Goal: Obtain resource: Download file/media

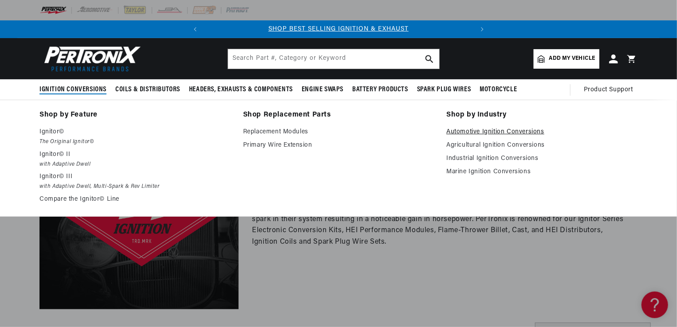
click at [499, 133] on link "Automotive Ignition Conversions" at bounding box center [541, 132] width 191 height 11
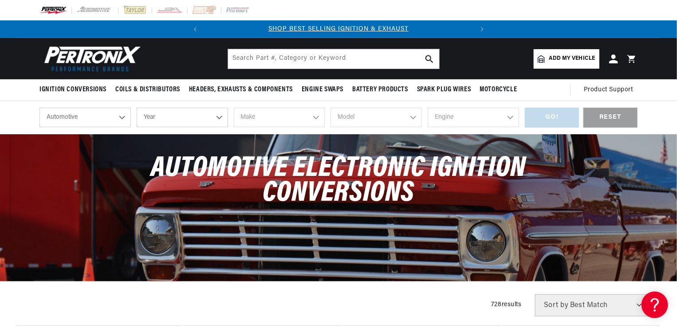
click at [203, 119] on select "Year 2026 2025 2024 2023 2022 2021 2020 2019 2018 2017 2016 2015 2014 2013 2012…" at bounding box center [182, 118] width 91 height 20
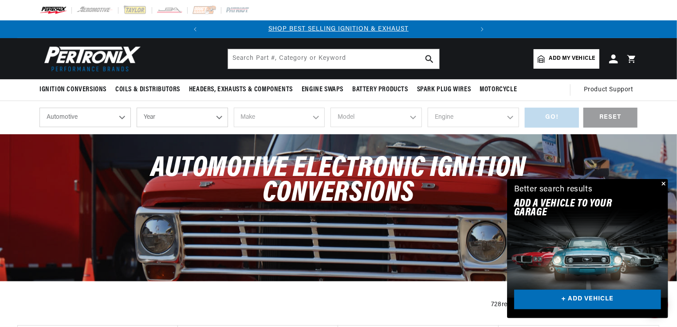
click at [103, 122] on select "Automotive Agricultural Industrial Marine Motorcycle" at bounding box center [84, 118] width 91 height 20
click at [106, 121] on select "Automotive Agricultural Industrial Marine Motorcycle" at bounding box center [84, 118] width 91 height 20
click at [185, 120] on select "Year 2026 2025 2024 2023 2022 2021 2020 2019 2018 2017 2016 2015 2014 2013 2012…" at bounding box center [182, 118] width 91 height 20
select select "1966"
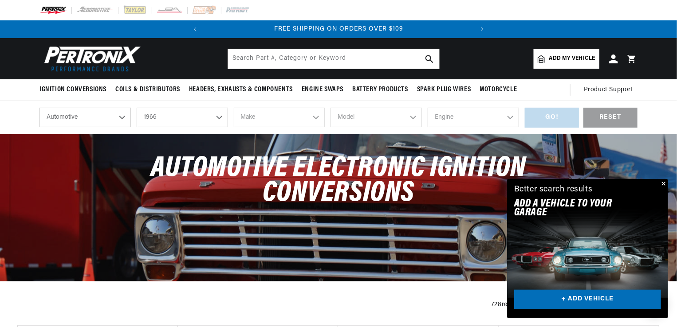
click at [137, 108] on select "Year 2026 2025 2024 2023 2022 2021 2020 2019 2018 2017 2016 2015 2014 2013 2012…" at bounding box center [182, 118] width 91 height 20
select select "1966"
click at [294, 123] on select "Make Alfa Romeo American Motors Aston Martin Austin Austin Healey Avanti Bentle…" at bounding box center [279, 118] width 91 height 20
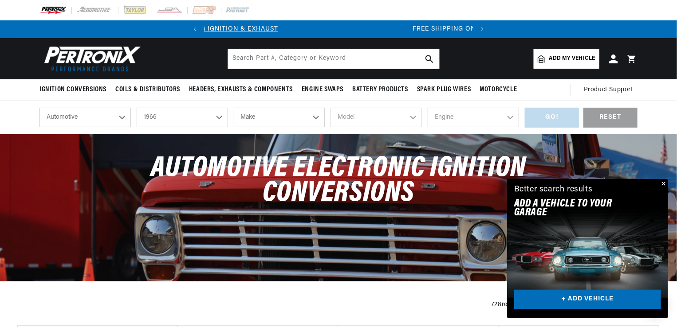
scroll to position [0, 0]
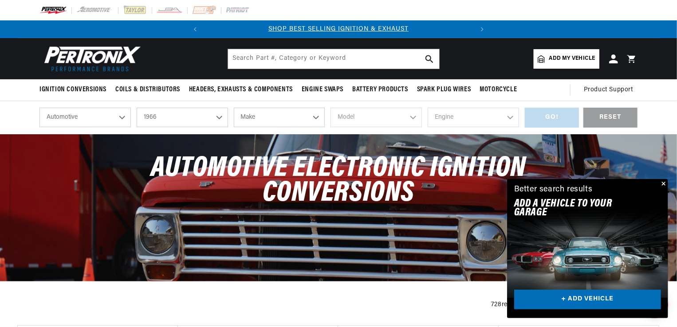
select select "GMC"
click at [234, 108] on select "Make Alfa Romeo American Motors Aston Martin Austin Austin Healey Avanti Bentle…" at bounding box center [279, 118] width 91 height 20
select select "GMC"
click at [355, 117] on select "Model 3000 3500 G1000 Series K15/K1500 Pickup PB15 Series PB25 Series Suburban" at bounding box center [375, 118] width 91 height 20
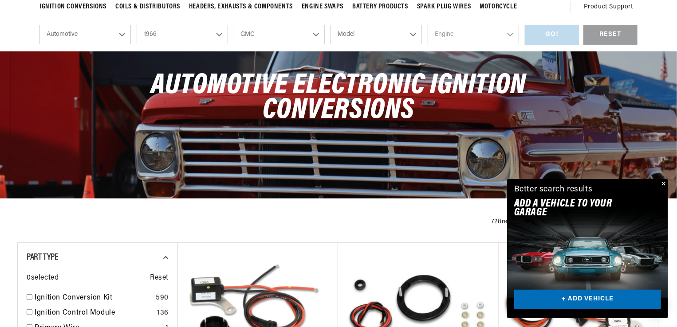
scroll to position [89, 0]
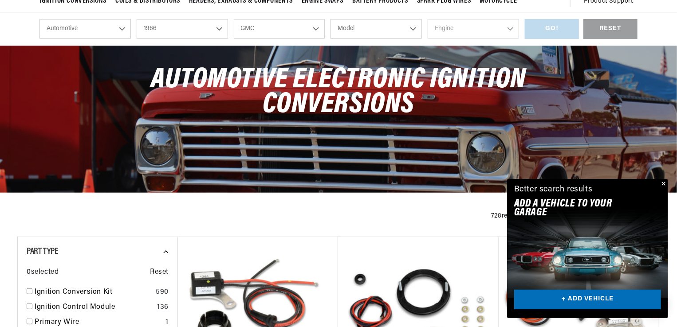
click at [395, 30] on select "Model 3000 3500 G1000 Series K15/K1500 Pickup PB15 Series PB25 Series Suburban" at bounding box center [375, 29] width 91 height 20
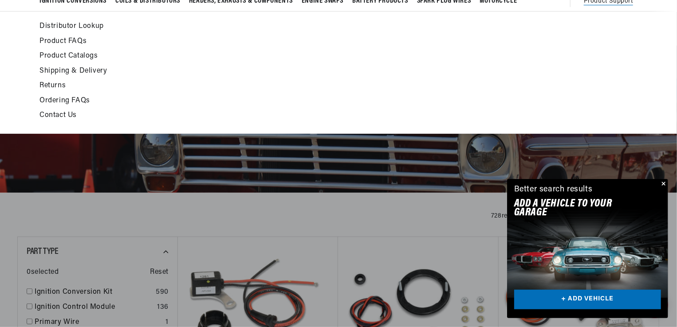
scroll to position [0, 269]
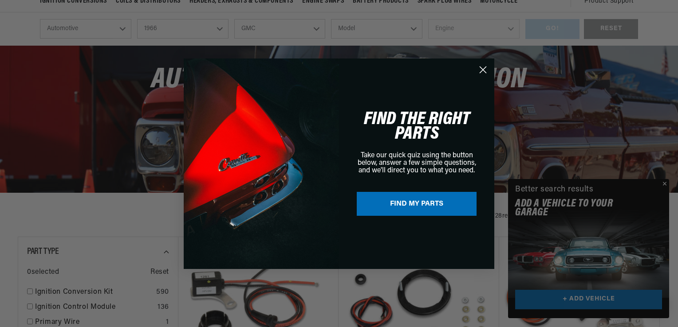
click at [100, 32] on div "Close dialog FIND THE RIGHT PARTS Take our quick quiz using the button below, a…" at bounding box center [339, 163] width 678 height 327
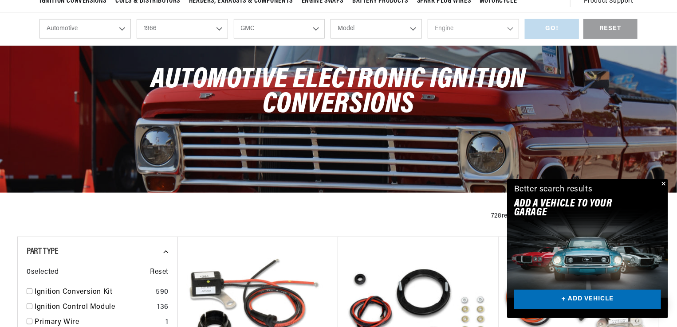
click at [131, 20] on div "Automotive Agricultural Industrial Marine Motorcycle 2026 2025 2024 2023 2022 2…" at bounding box center [281, 29] width 485 height 20
click at [114, 30] on select "Automotive Agricultural Industrial Marine Motorcycle" at bounding box center [84, 29] width 91 height 20
click at [39, 19] on select "Automotive Agricultural Industrial Marine Motorcycle" at bounding box center [84, 29] width 91 height 20
select select "Agricultural"
select select "Year"
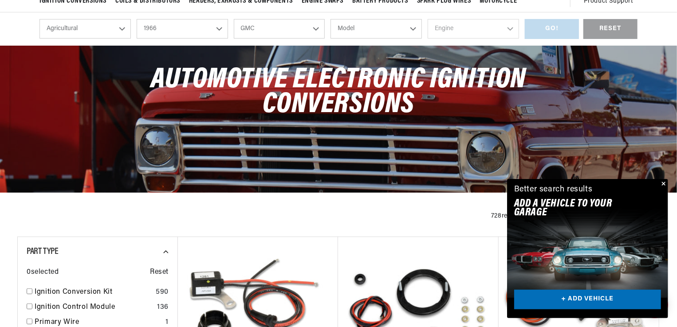
select select "Make"
click at [200, 30] on select "Year 1970 1965 1964 1960 1959 1958 1957 1939 1938 1937" at bounding box center [182, 29] width 91 height 20
click at [106, 31] on select "Automotive Agricultural Industrial Marine Motorcycle" at bounding box center [84, 29] width 91 height 20
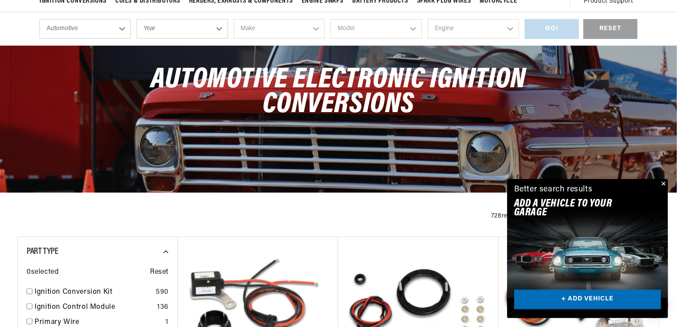
click at [39, 19] on select "Automotive Agricultural Industrial Marine Motorcycle" at bounding box center [84, 29] width 91 height 20
select select "Automotive"
click at [218, 31] on select "Year 2026 2025 2024 2023 2022 2021 2020 2019 2018 2017 2016 2015 2014 2013 2012…" at bounding box center [182, 29] width 91 height 20
select select "1966"
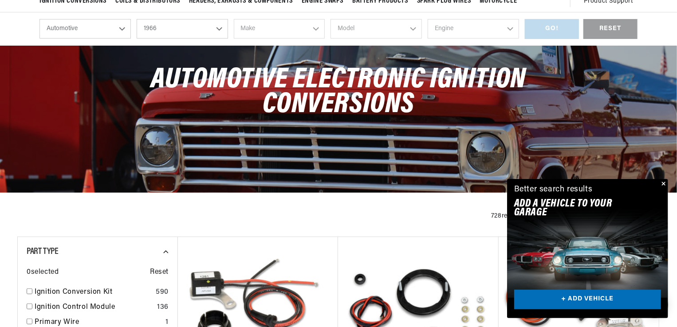
click at [137, 19] on select "Year 2026 2025 2024 2023 2022 2021 2020 2019 2018 2017 2016 2015 2014 2013 2012…" at bounding box center [182, 29] width 91 height 20
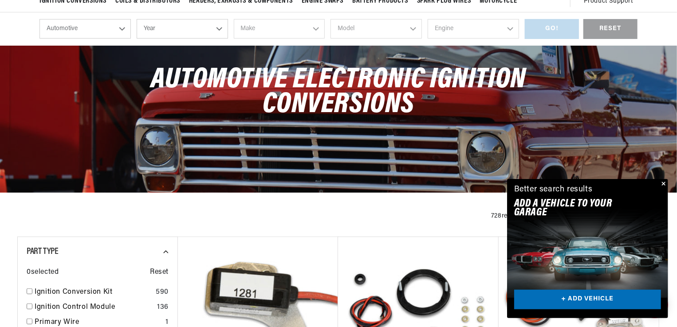
select select "1966"
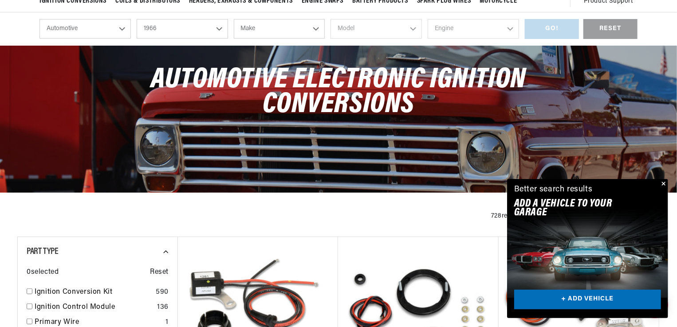
scroll to position [0, 269]
click at [275, 28] on select "Make Alfa Romeo American Motors Aston Martin Austin Austin Healey Avanti Bentle…" at bounding box center [279, 29] width 91 height 20
select select "GMC"
click at [234, 19] on select "Make Alfa Romeo American Motors Aston Martin Austin Austin Healey Avanti Bentle…" at bounding box center [279, 29] width 91 height 20
select select "GMC"
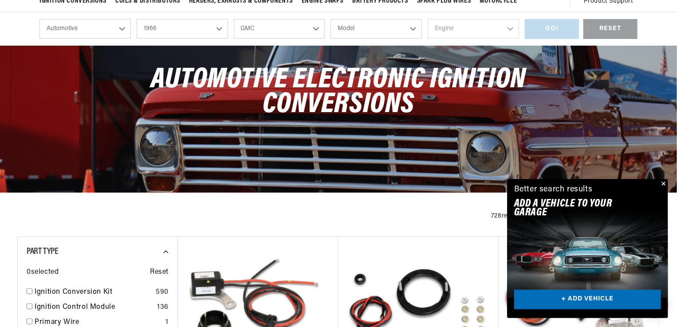
click at [396, 35] on select "Model 3000 3500 G1000 Series K15/K1500 Pickup PB15 Series PB25 Series Suburban" at bounding box center [375, 29] width 91 height 20
select select "3500"
click at [330, 19] on select "Model 3000 3500 G1000 Series K15/K1500 Pickup PB15 Series PB25 Series Suburban" at bounding box center [375, 29] width 91 height 20
click at [448, 26] on select "Engine 283cid / 4.6L" at bounding box center [472, 29] width 91 height 20
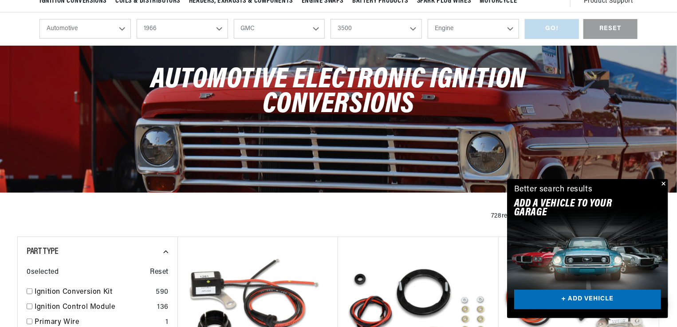
scroll to position [0, 269]
click at [399, 31] on select "3000 3500 G1000 Series K15/K1500 Pickup PB15 Series PB25 Series Suburban" at bounding box center [375, 29] width 91 height 20
click at [330, 19] on select "3000 3500 G1000 Series K15/K1500 Pickup PB15 Series PB25 Series Suburban" at bounding box center [375, 29] width 91 height 20
click at [453, 32] on select "Engine 283cid / 4.6L" at bounding box center [472, 29] width 91 height 20
click at [399, 32] on select "3000 3500 G1000 Series K15/K1500 Pickup PB15 Series PB25 Series Suburban" at bounding box center [375, 29] width 91 height 20
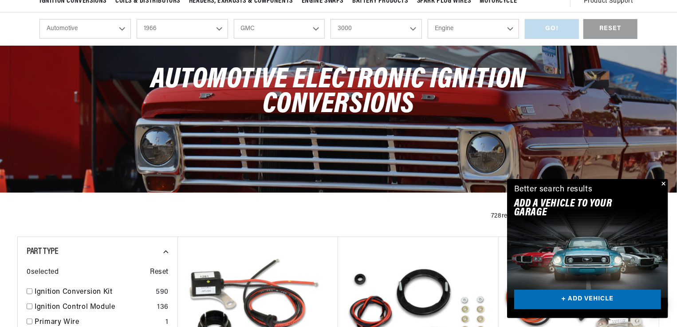
scroll to position [0, 0]
click at [330, 19] on select "3000 3500 G1000 Series K15/K1500 Pickup PB15 Series PB25 Series Suburban" at bounding box center [375, 29] width 91 height 20
select select "PB15-Series"
click at [461, 29] on select "Engine 250cid / 4.1L 292cid / 4.8L" at bounding box center [472, 29] width 91 height 20
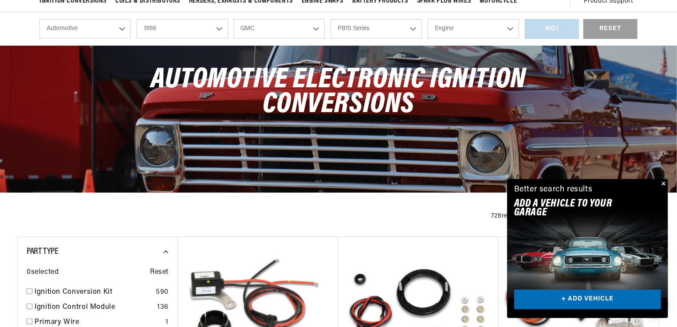
select select "292cid-4.8L"
click at [427, 19] on select "Engine 250cid / 4.1L 292cid / 4.8L" at bounding box center [472, 29] width 91 height 20
select select "292cid-4.8L"
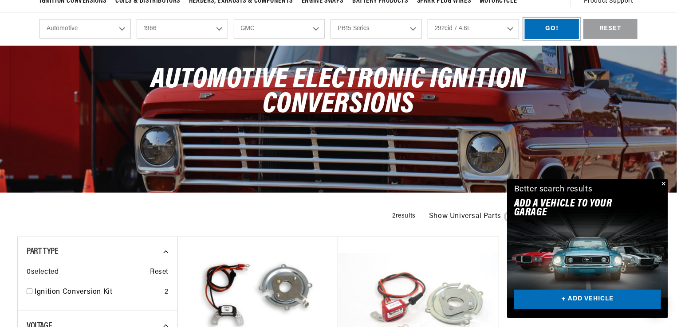
click at [559, 29] on div "GO!" at bounding box center [552, 29] width 54 height 20
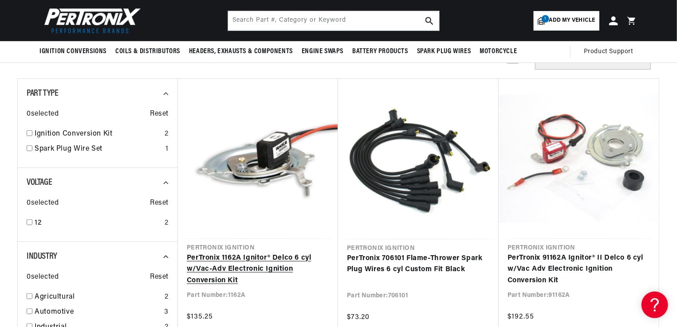
scroll to position [133, 0]
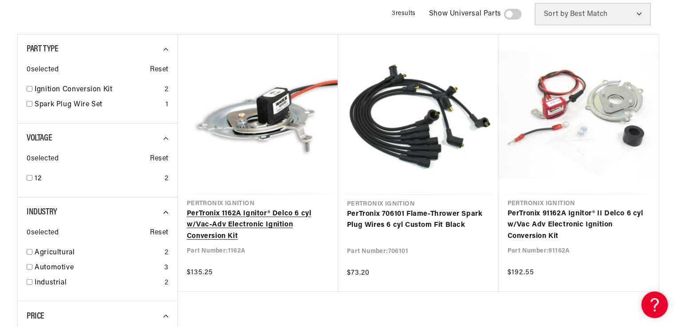
click at [269, 212] on link "PerTronix 1162A Ignitor® Delco 6 cyl w/Vac-Adv Electronic Ignition Conversion K…" at bounding box center [258, 225] width 142 height 34
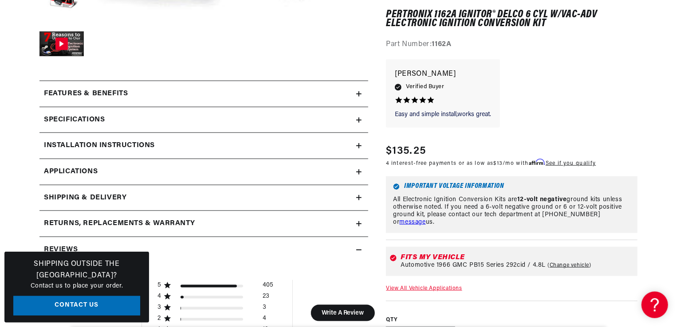
scroll to position [399, 0]
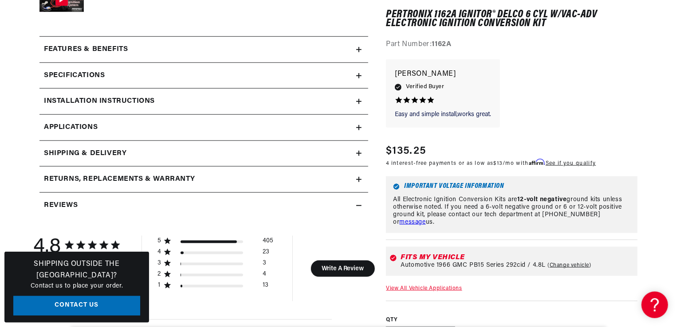
click at [82, 128] on span "Applications" at bounding box center [71, 128] width 54 height 12
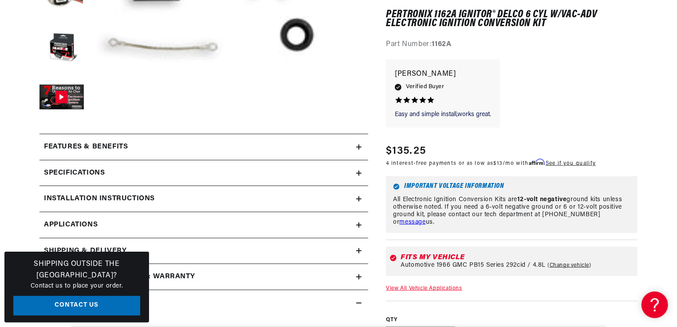
scroll to position [0, 22]
click at [145, 201] on h2 "Installation instructions" at bounding box center [99, 199] width 111 height 12
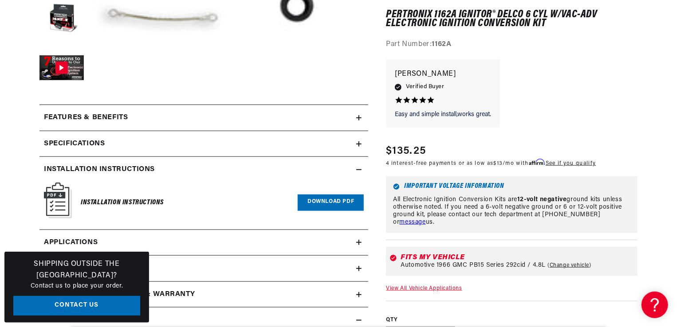
scroll to position [346, 0]
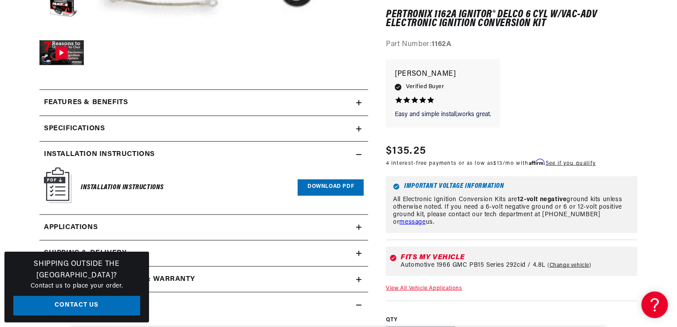
click at [313, 184] on link "Download PDF" at bounding box center [331, 188] width 66 height 16
